Goal: Check status: Check status

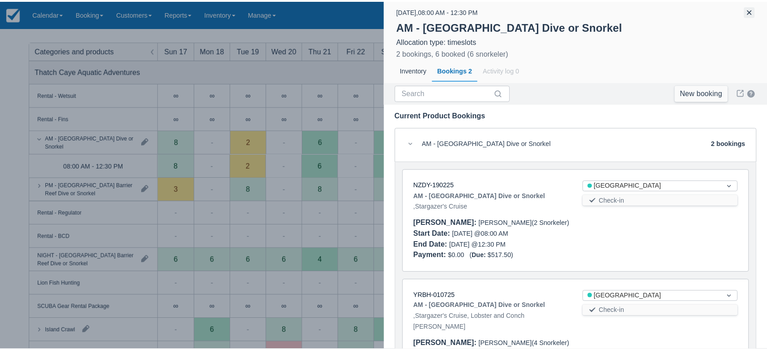
scroll to position [61, 0]
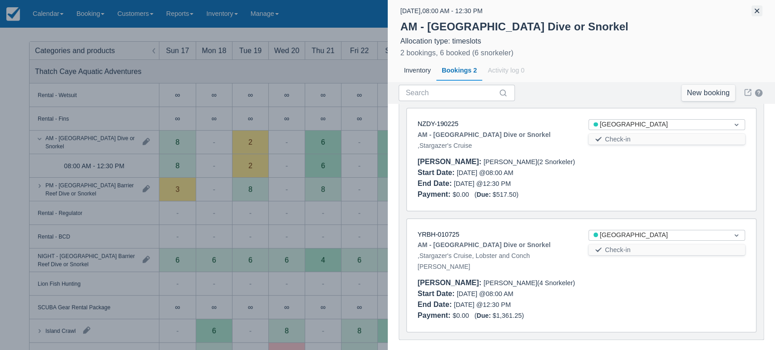
click at [758, 5] on button "button" at bounding box center [756, 10] width 11 height 11
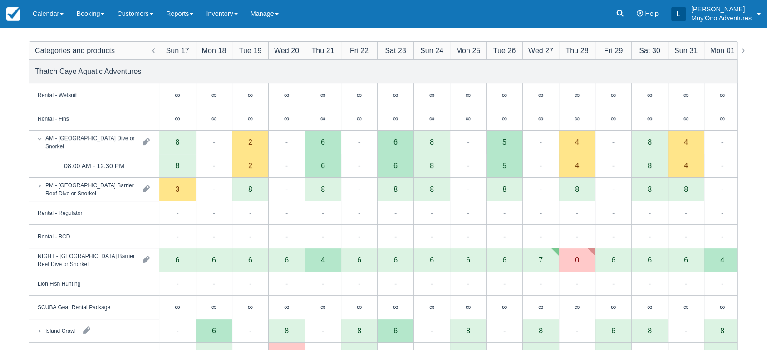
scroll to position [0, 0]
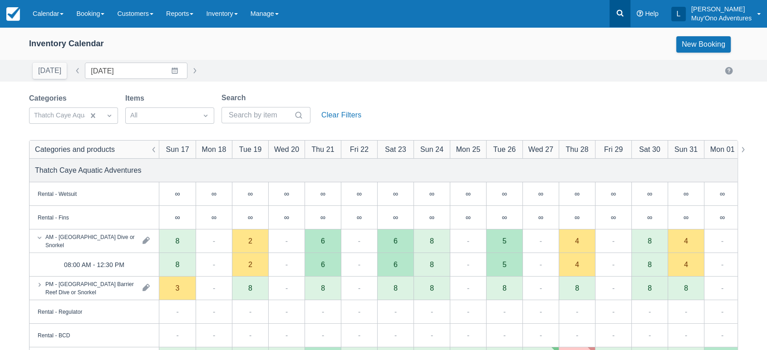
click at [622, 18] on link at bounding box center [620, 13] width 21 height 27
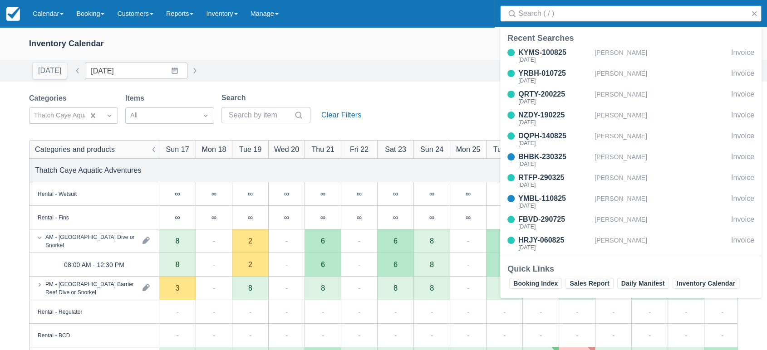
click at [568, 16] on input "Search" at bounding box center [632, 13] width 229 height 16
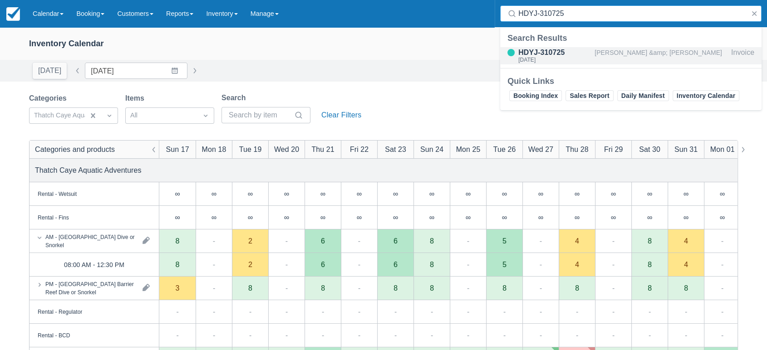
type input "HDYJ-310725"
click at [551, 50] on div "HDYJ-310725" at bounding box center [554, 52] width 73 height 11
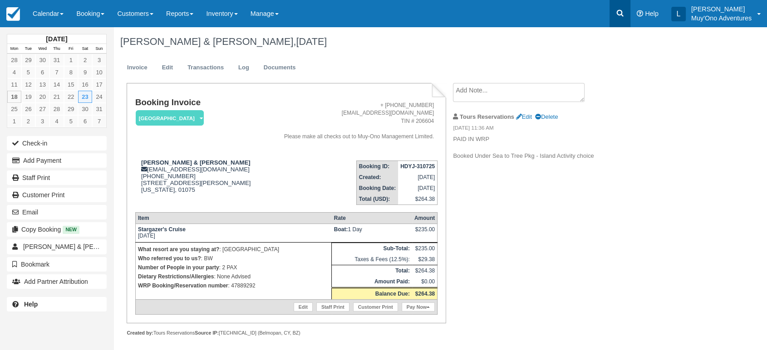
click at [616, 13] on icon at bounding box center [619, 13] width 9 height 9
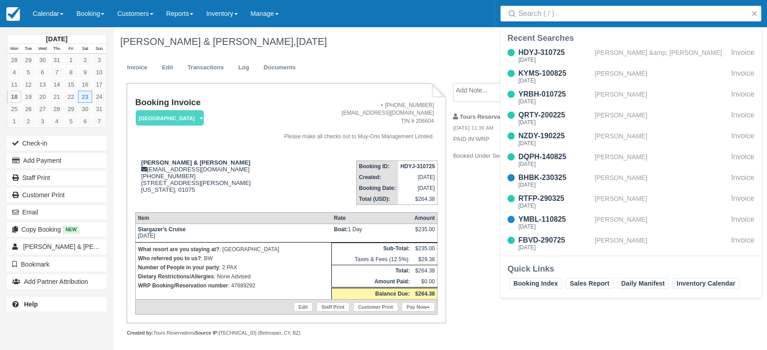
click at [548, 13] on input "Search" at bounding box center [632, 13] width 229 height 16
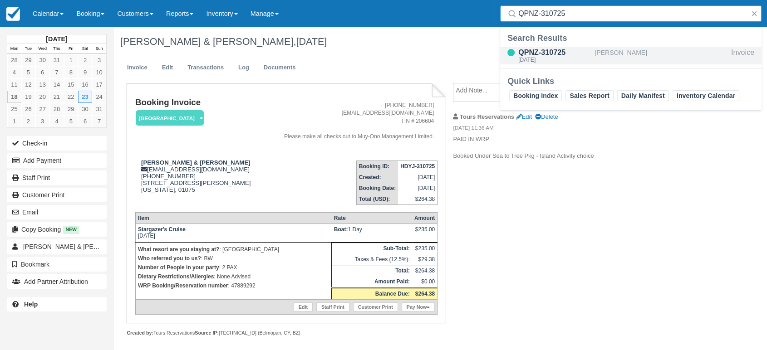
type input "QPNZ-310725"
click at [577, 54] on div "QPNZ-310725" at bounding box center [554, 52] width 73 height 11
